Goal: Transaction & Acquisition: Book appointment/travel/reservation

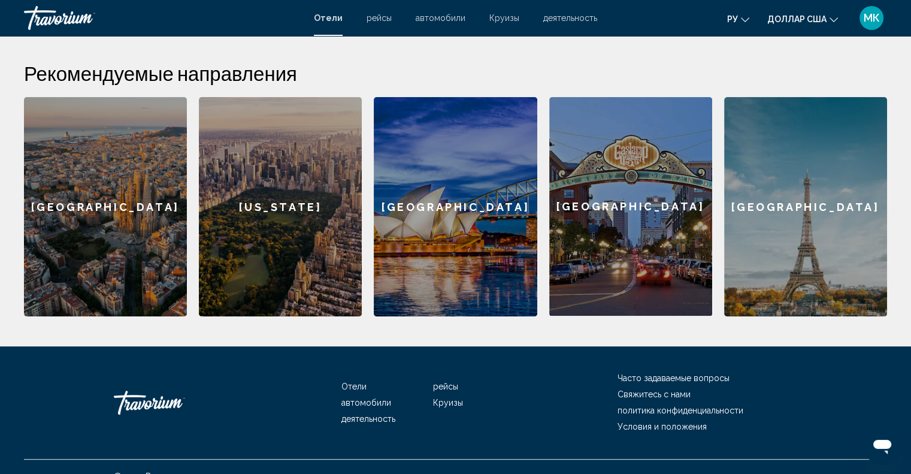
scroll to position [371, 0]
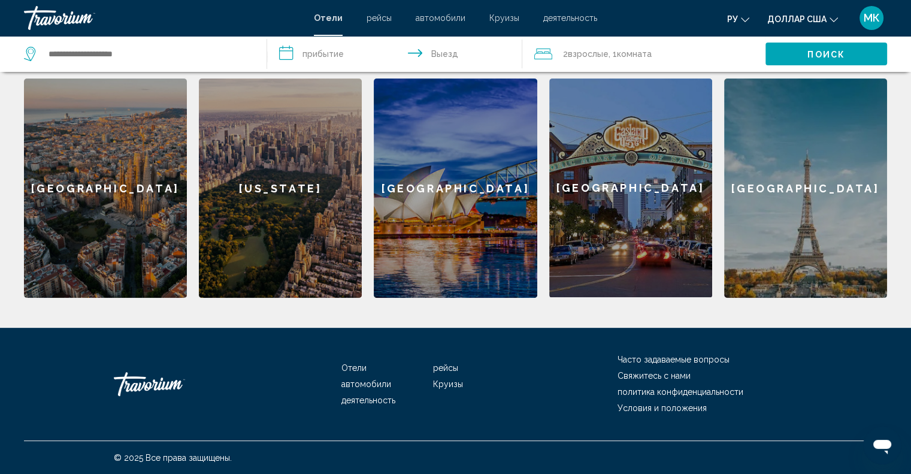
click at [829, 179] on div "[GEOGRAPHIC_DATA]" at bounding box center [805, 187] width 163 height 219
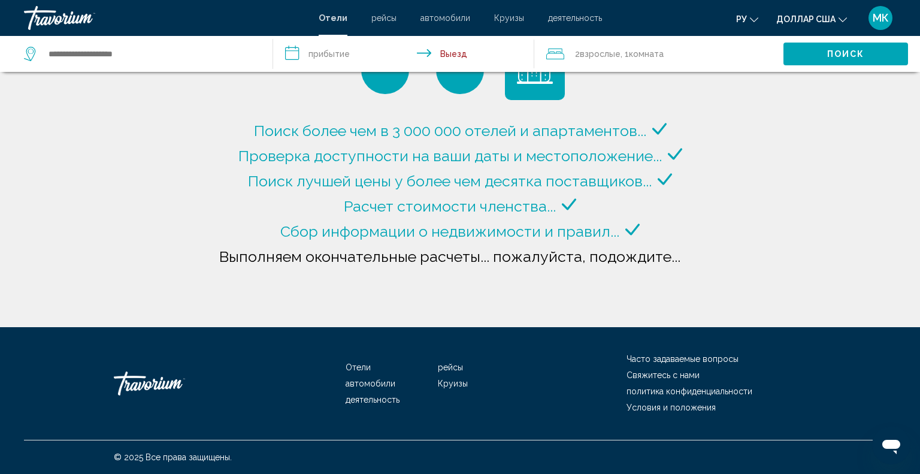
type input "**********"
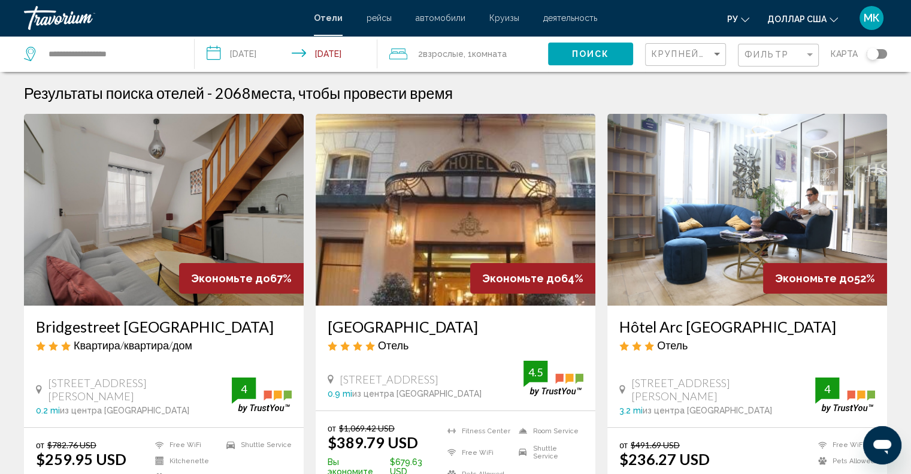
click at [334, 21] on font "Отели" at bounding box center [328, 18] width 29 height 10
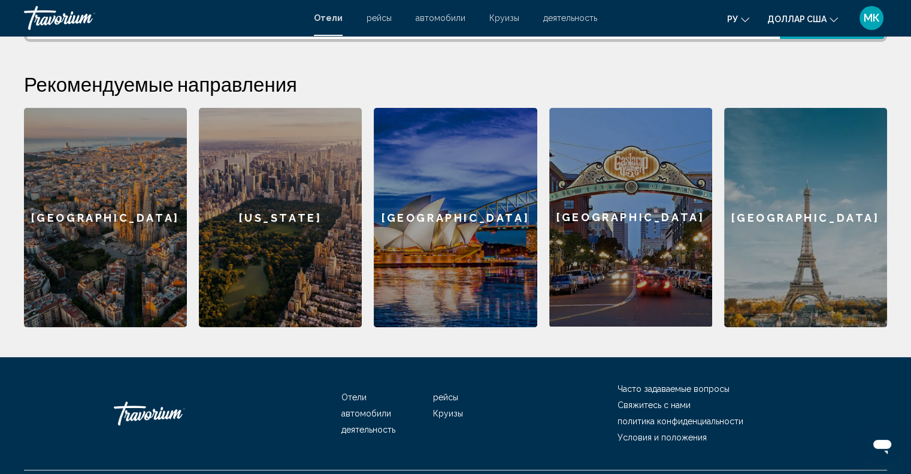
scroll to position [371, 0]
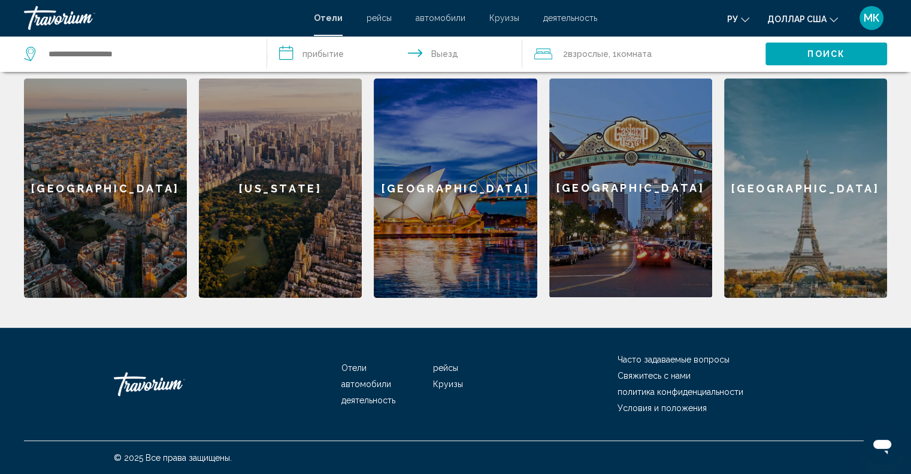
click at [798, 213] on div "[GEOGRAPHIC_DATA]" at bounding box center [805, 187] width 163 height 219
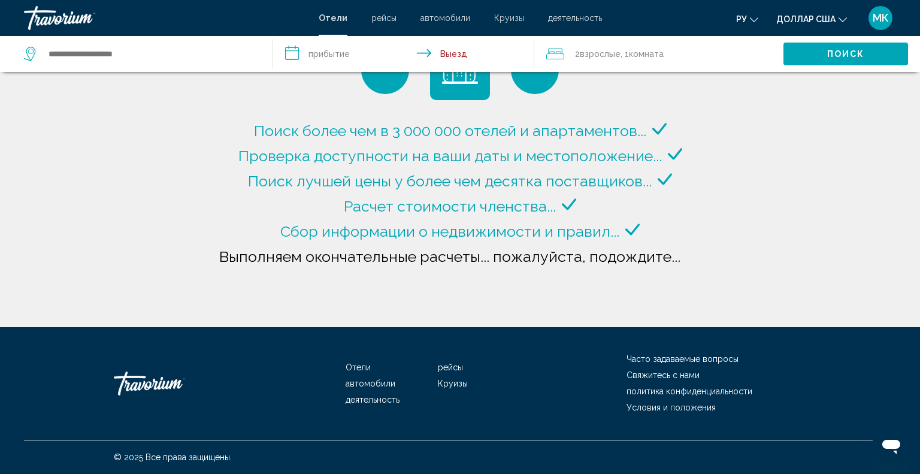
type input "**********"
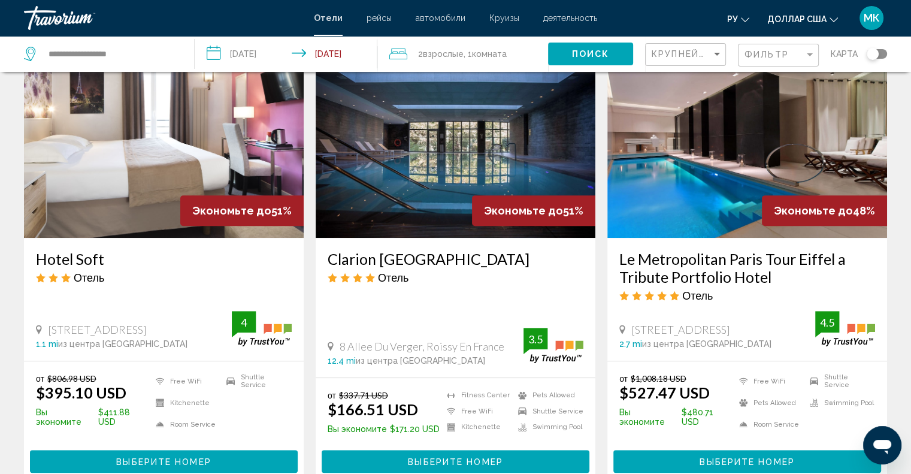
scroll to position [539, 0]
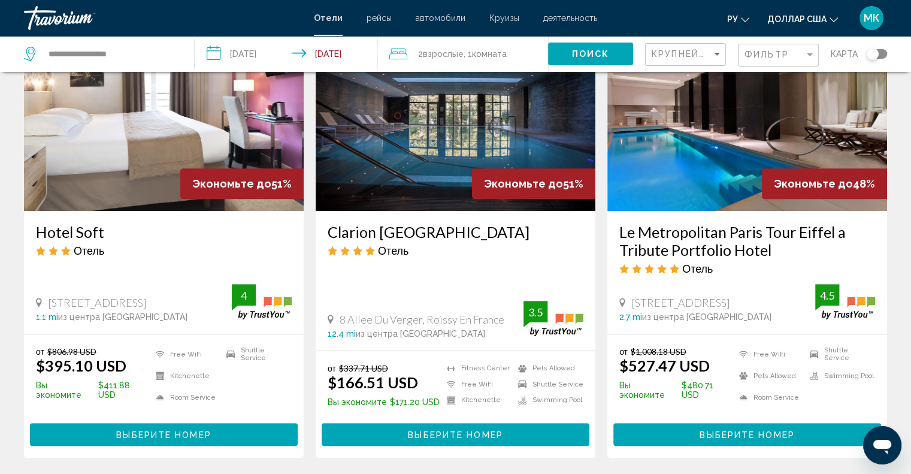
click at [439, 179] on img "Основное содержание" at bounding box center [456, 115] width 280 height 192
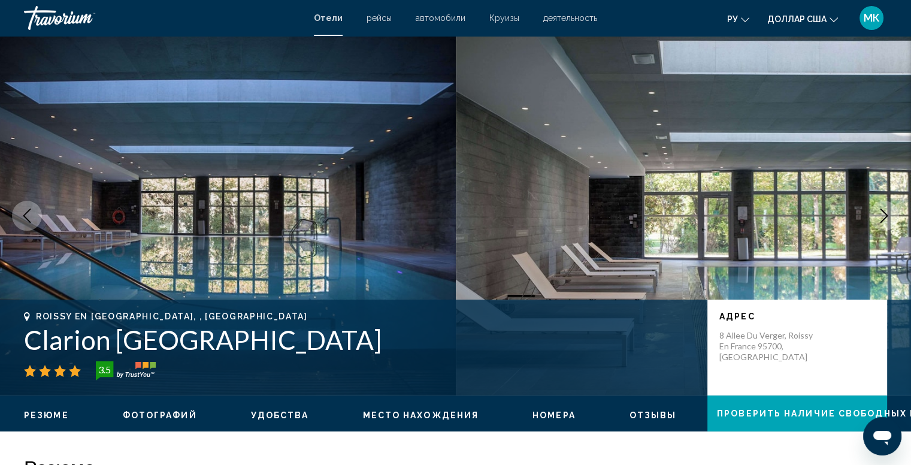
click at [882, 217] on icon "Next image" at bounding box center [884, 215] width 14 height 14
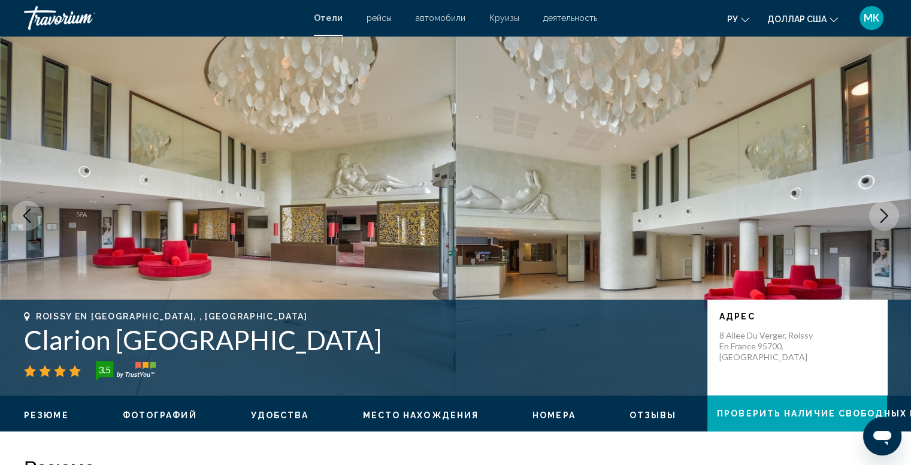
click at [883, 219] on icon "Next image" at bounding box center [884, 215] width 14 height 14
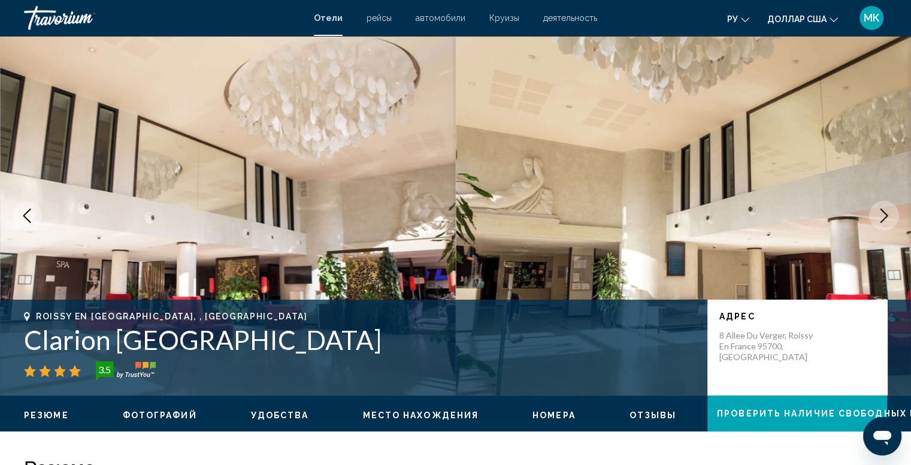
click at [884, 219] on icon "Next image" at bounding box center [885, 215] width 8 height 14
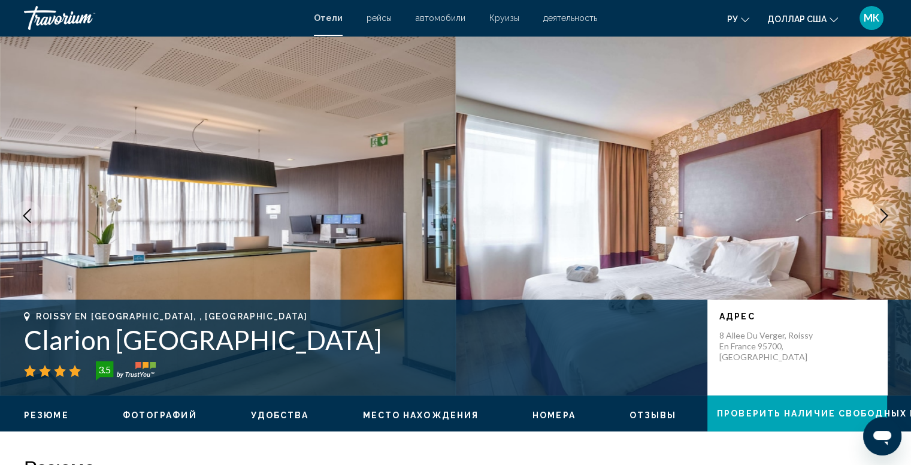
click at [884, 219] on icon "Next image" at bounding box center [885, 215] width 8 height 14
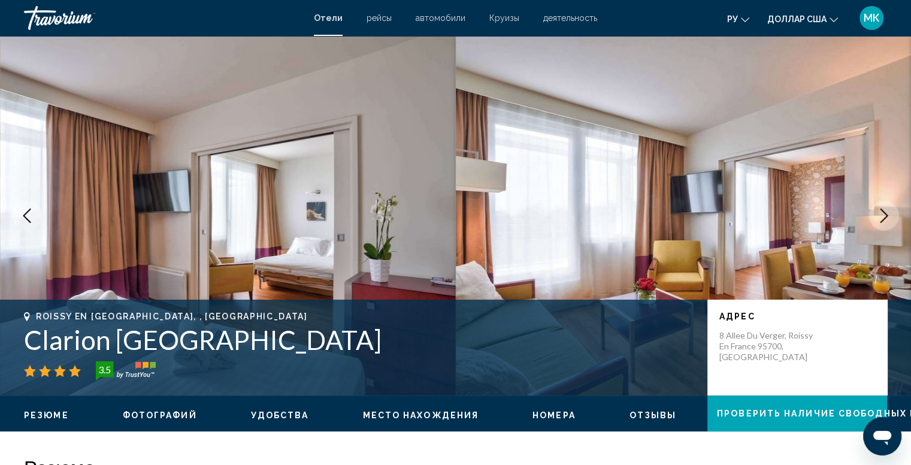
click at [884, 219] on icon "Next image" at bounding box center [885, 215] width 8 height 14
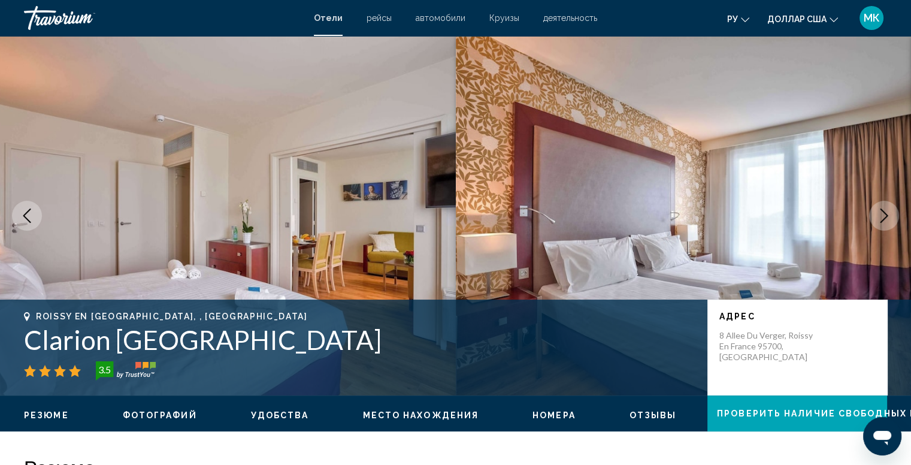
click at [884, 219] on icon "Next image" at bounding box center [885, 215] width 8 height 14
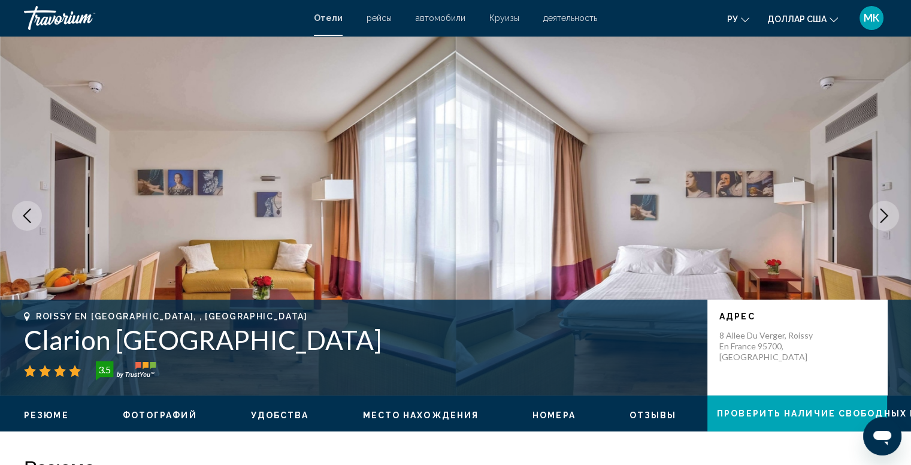
click at [884, 219] on icon "Next image" at bounding box center [885, 215] width 8 height 14
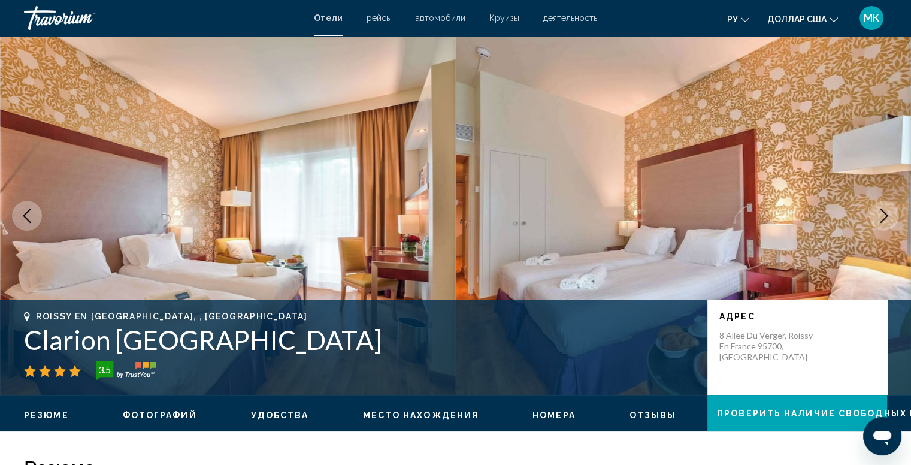
click at [884, 219] on icon "Next image" at bounding box center [885, 215] width 8 height 14
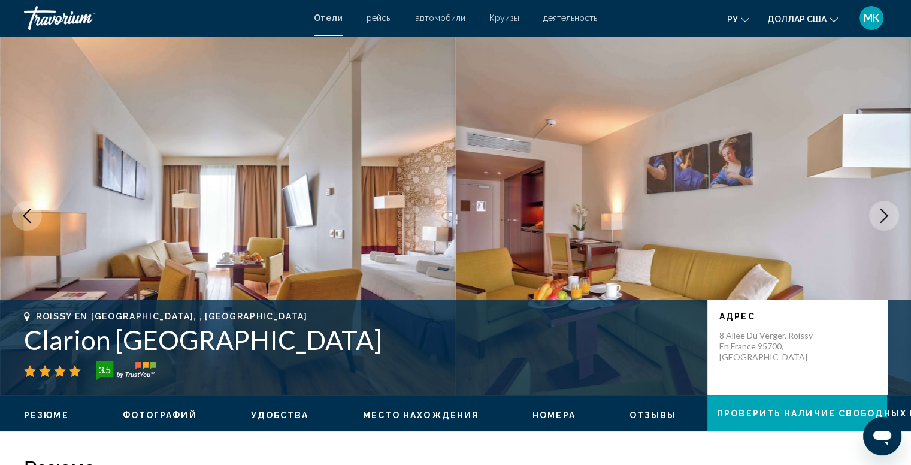
click at [884, 219] on icon "Next image" at bounding box center [885, 215] width 8 height 14
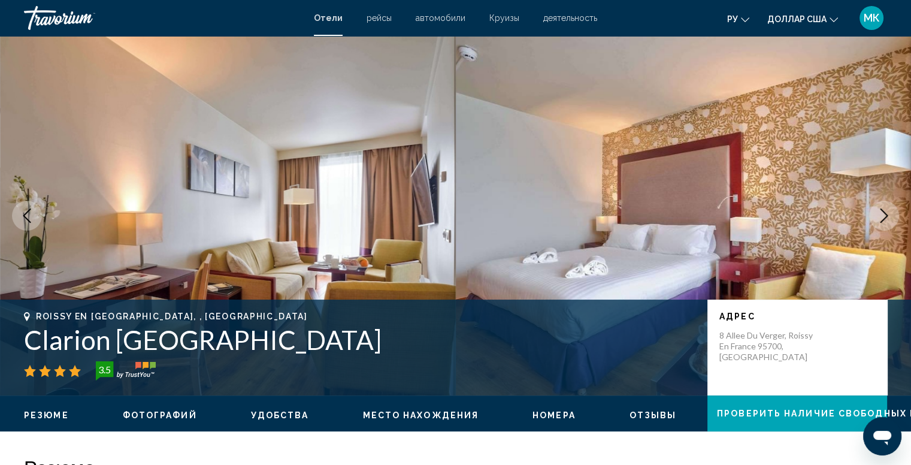
click at [884, 219] on icon "Next image" at bounding box center [885, 215] width 8 height 14
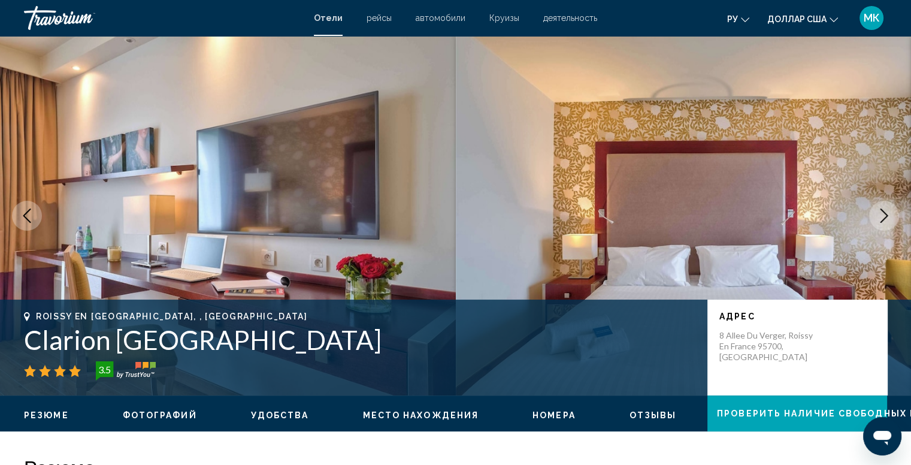
click at [884, 219] on icon "Next image" at bounding box center [885, 215] width 8 height 14
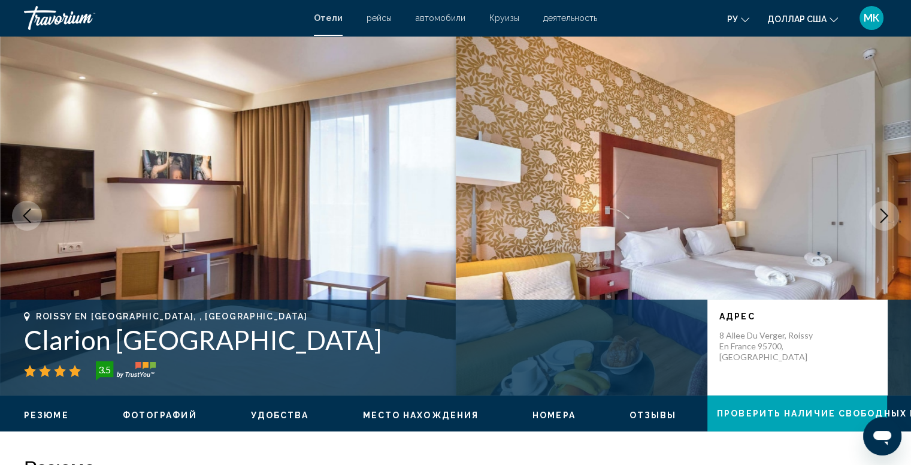
click at [884, 220] on icon "Next image" at bounding box center [884, 215] width 14 height 14
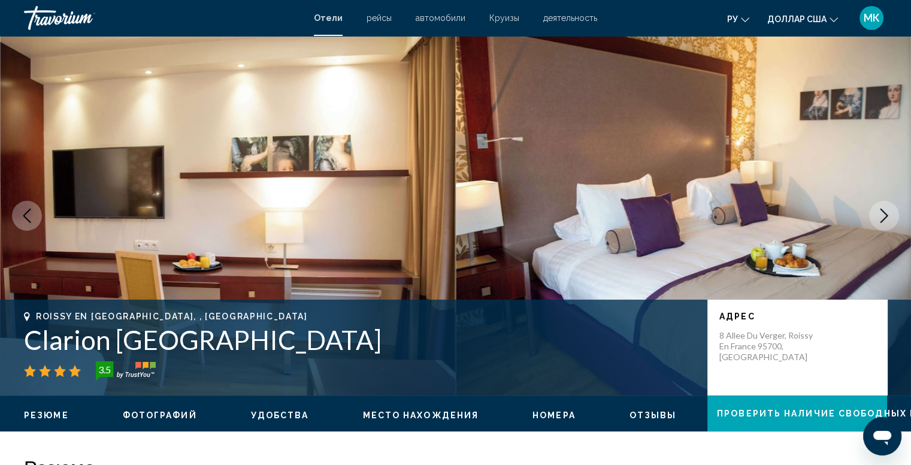
click at [884, 220] on icon "Next image" at bounding box center [884, 215] width 14 height 14
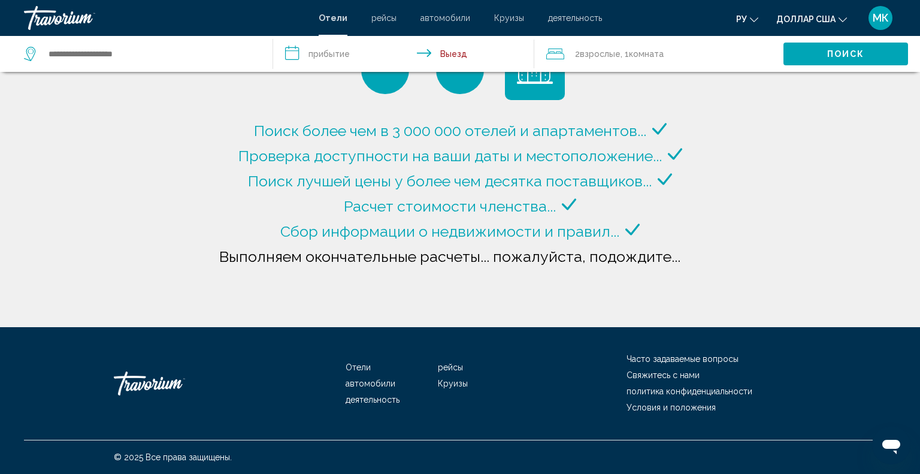
type input "**********"
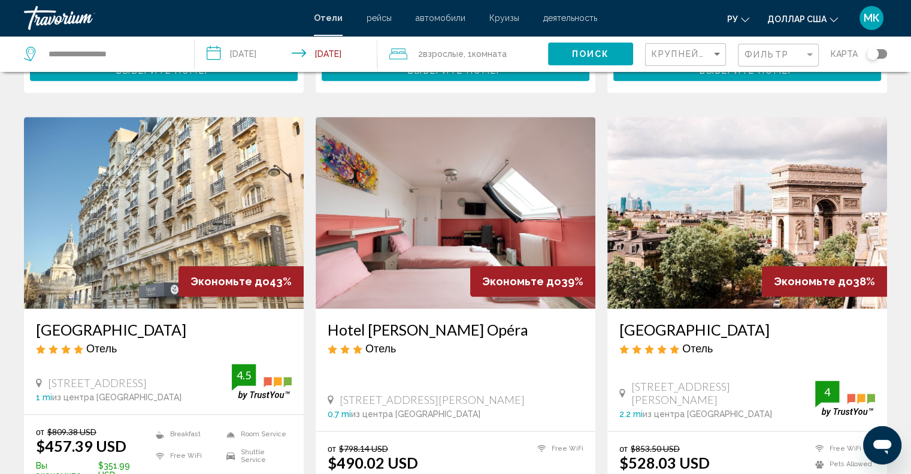
scroll to position [1339, 0]
